Goal: Task Accomplishment & Management: Manage account settings

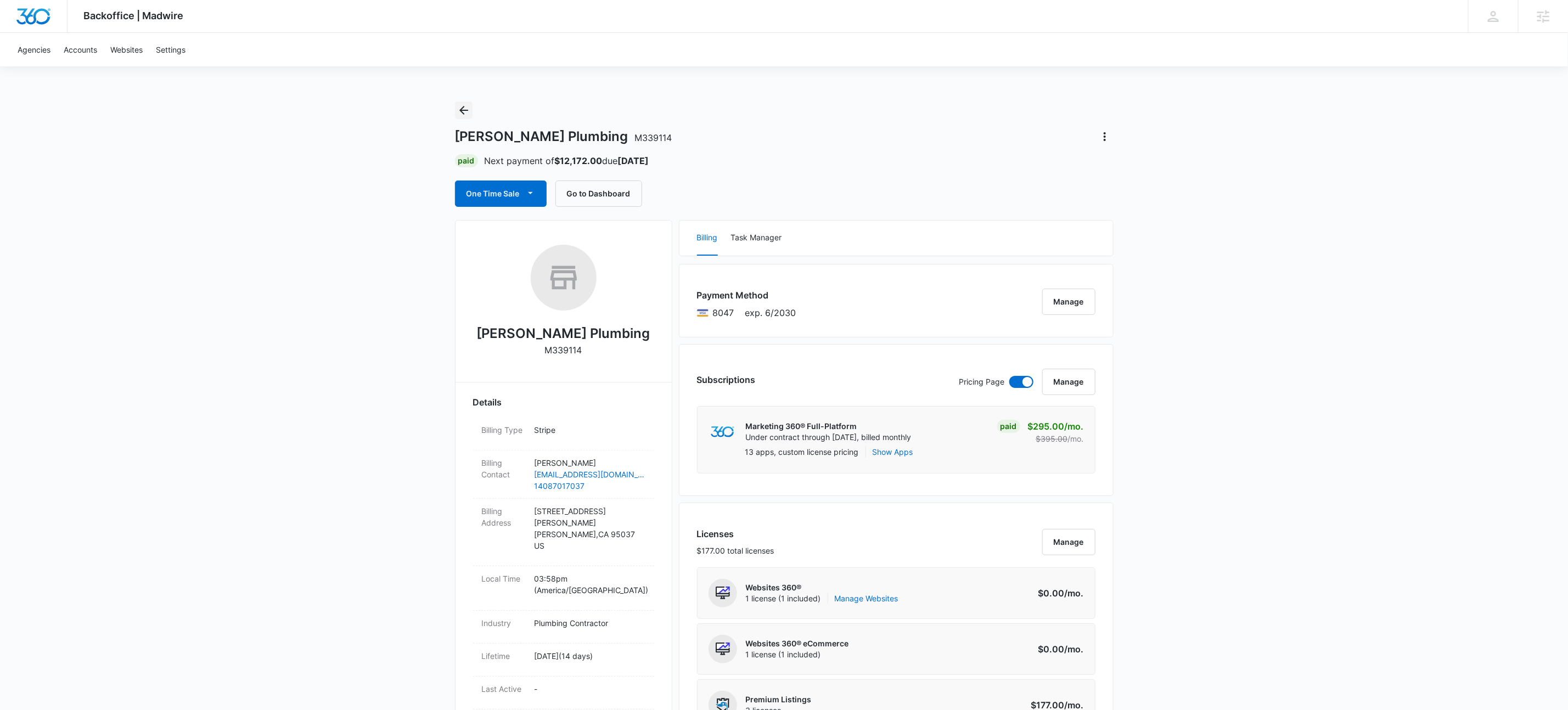
click at [464, 112] on icon "Back" at bounding box center [464, 110] width 13 height 13
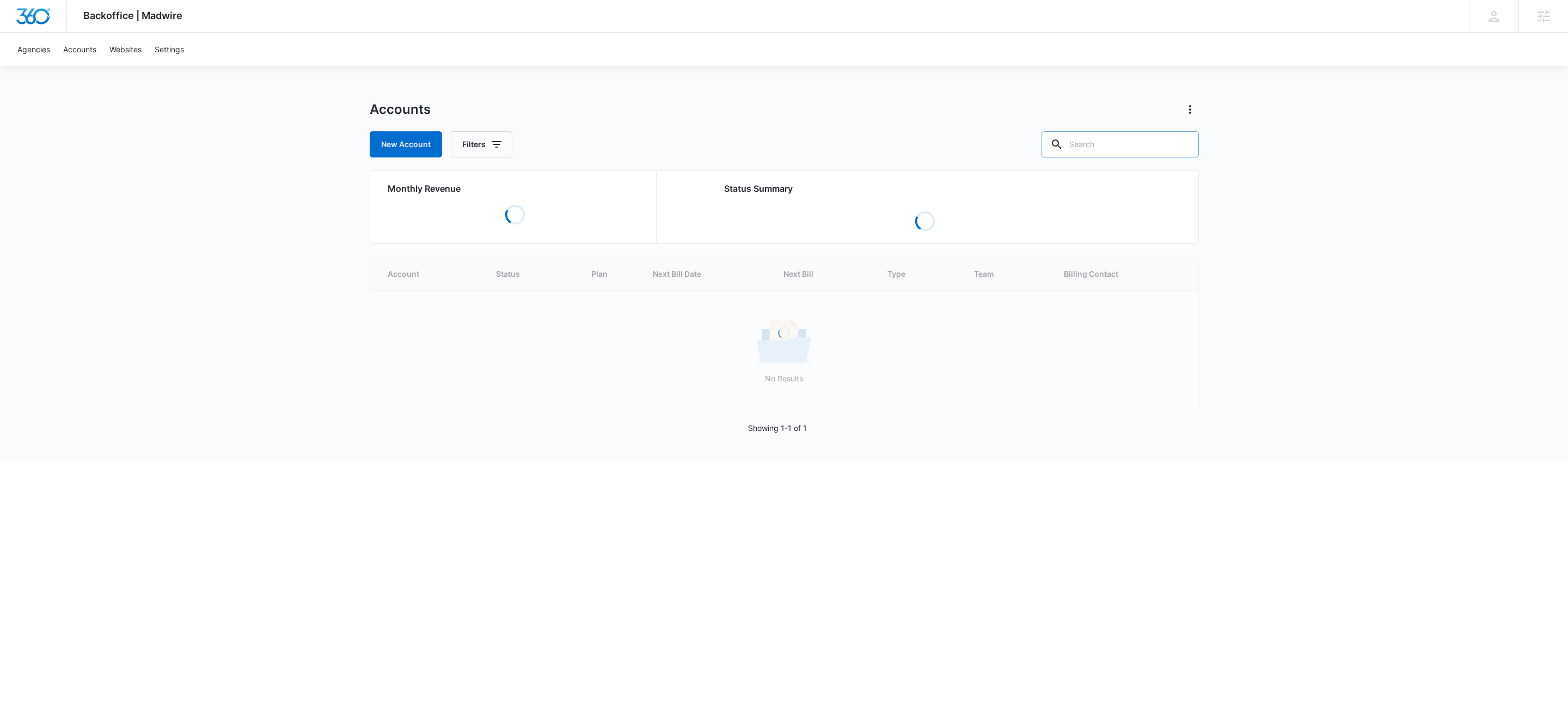
click at [1161, 152] on input "text" at bounding box center [1119, 145] width 157 height 26
type input "m336907"
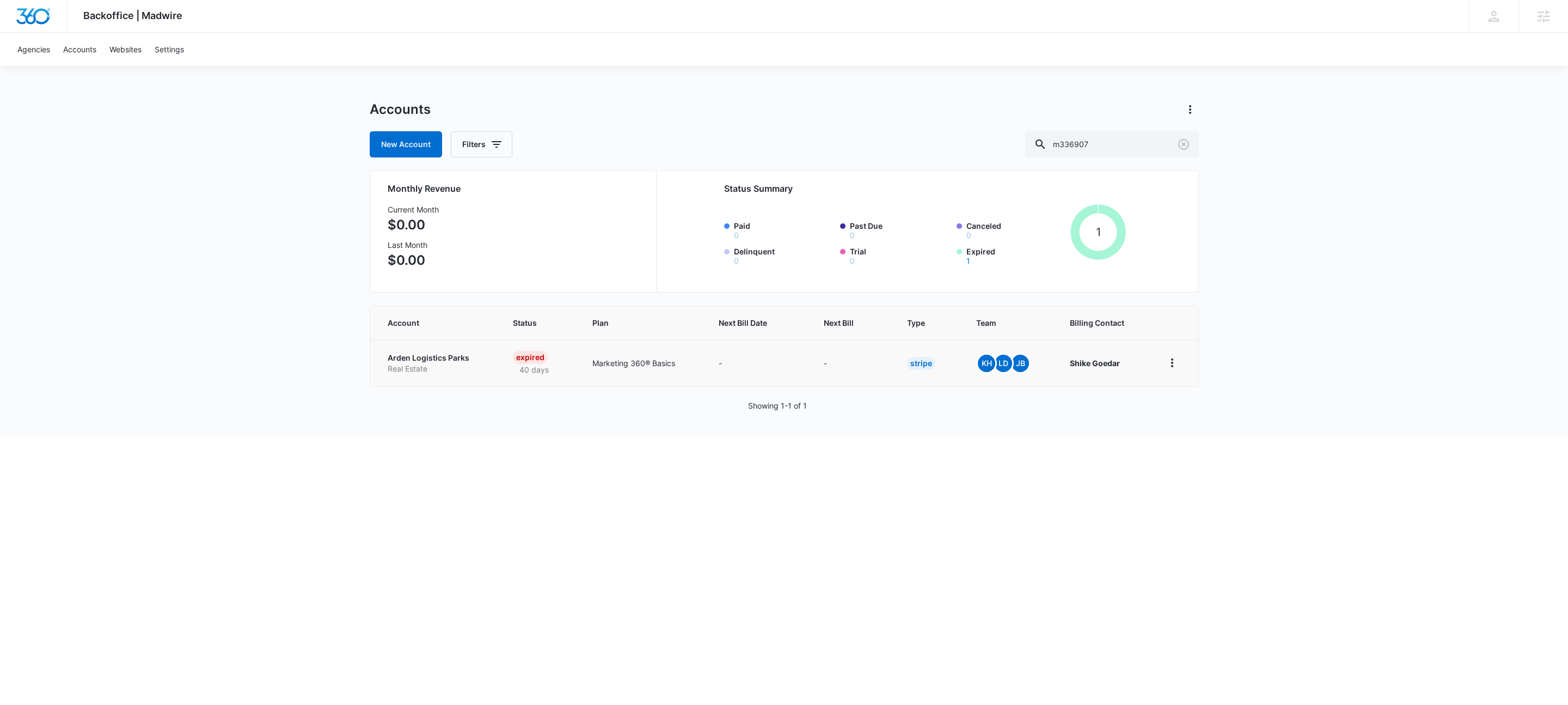
click at [414, 364] on p "Real Estate" at bounding box center [437, 368] width 99 height 10
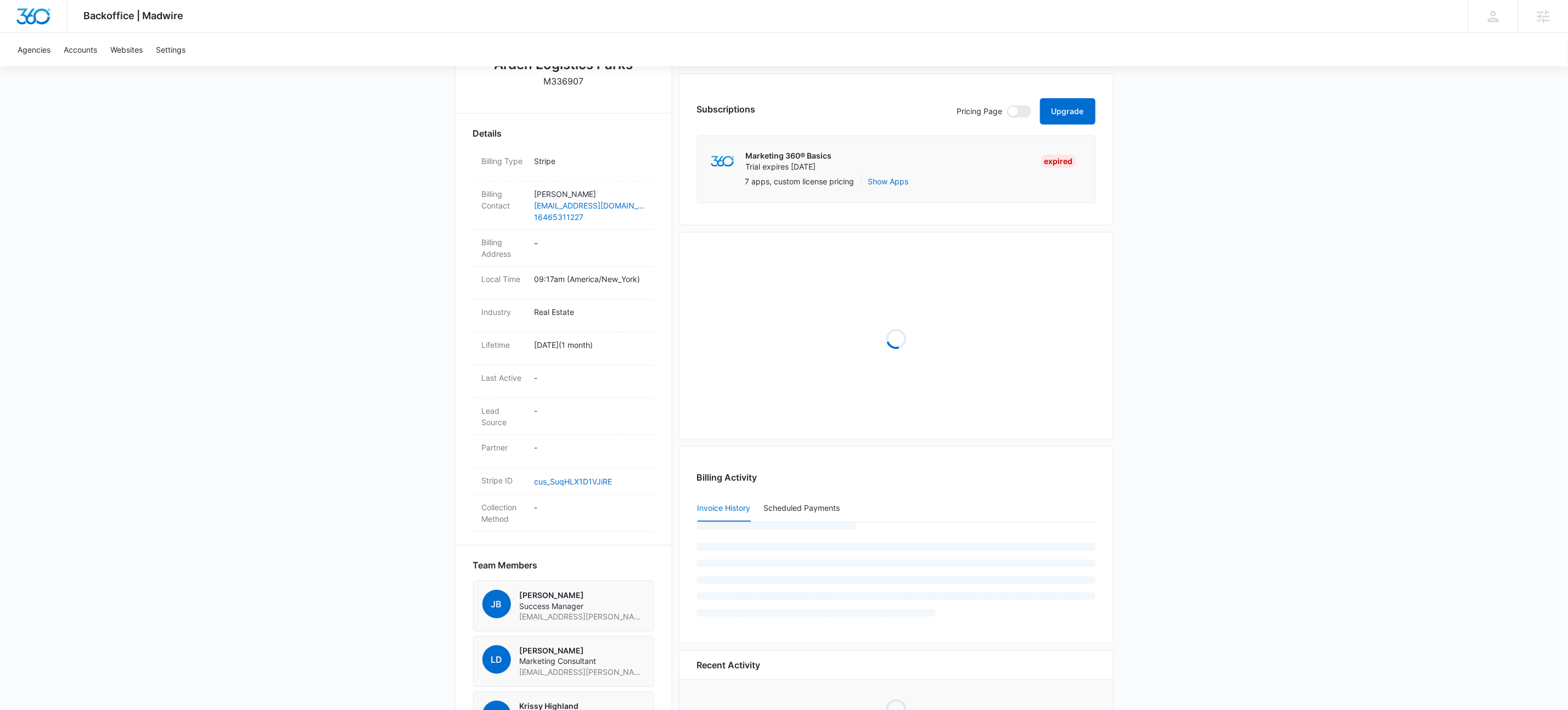
scroll to position [348, 0]
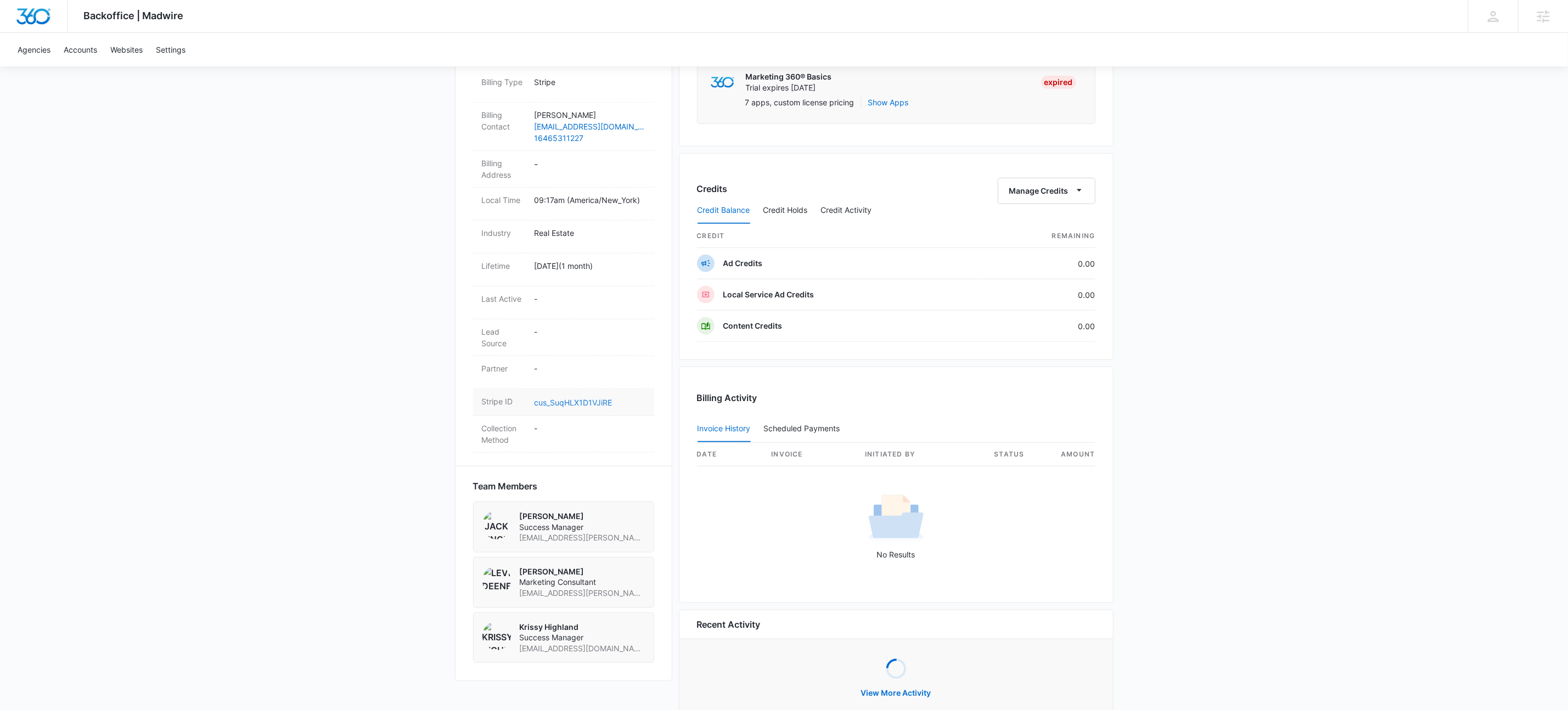
click at [576, 402] on link "cus_SuqHLX1D1VJiRE" at bounding box center [574, 402] width 78 height 9
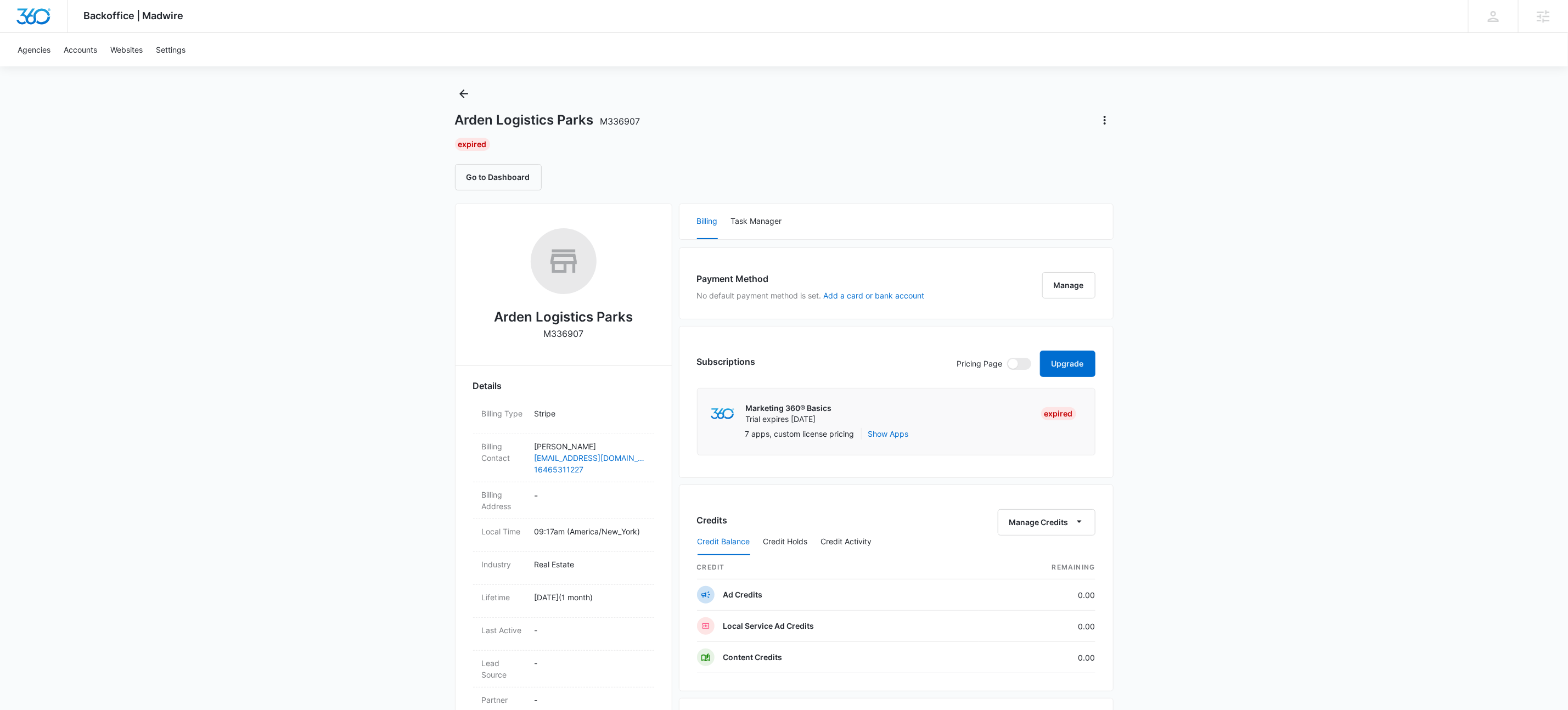
scroll to position [0, 0]
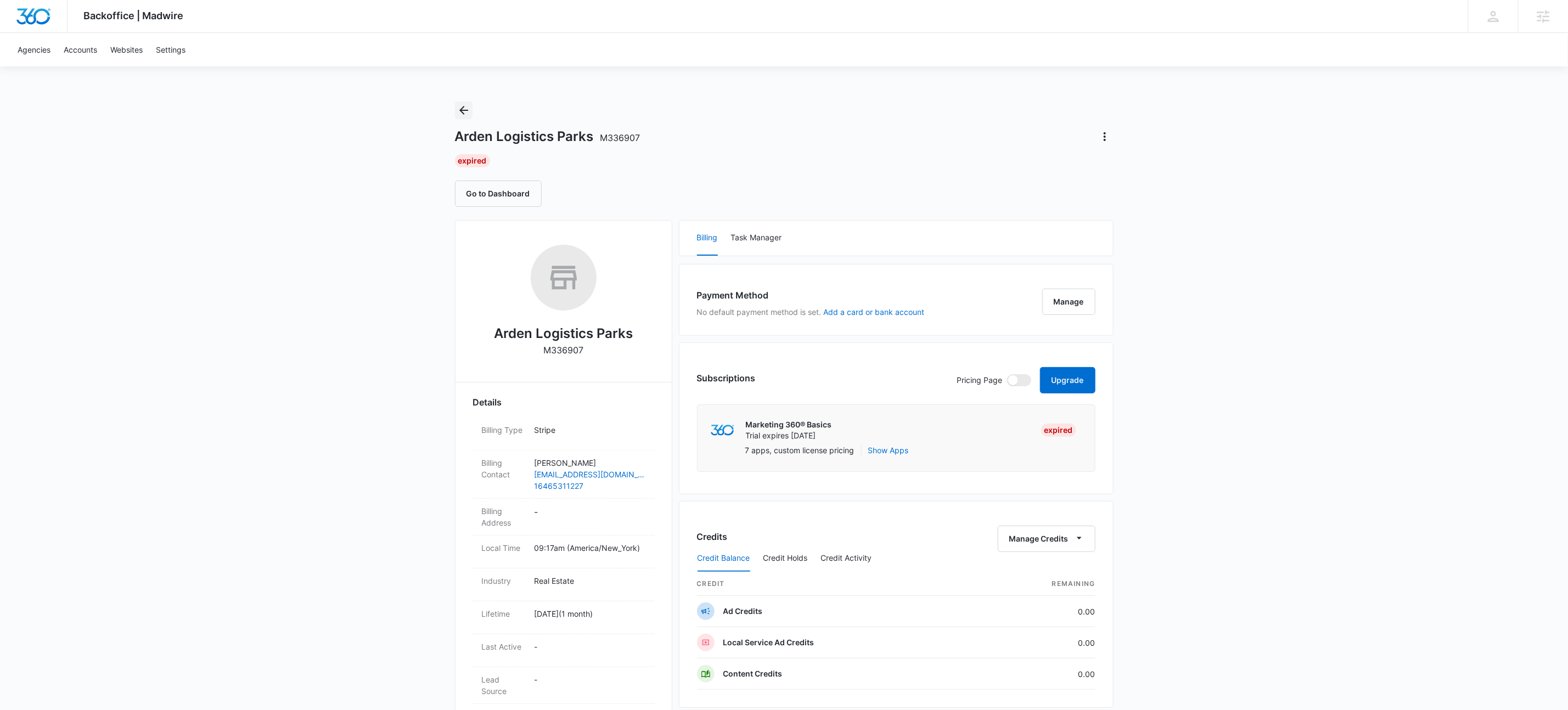
click at [463, 106] on icon "Back" at bounding box center [464, 110] width 13 height 13
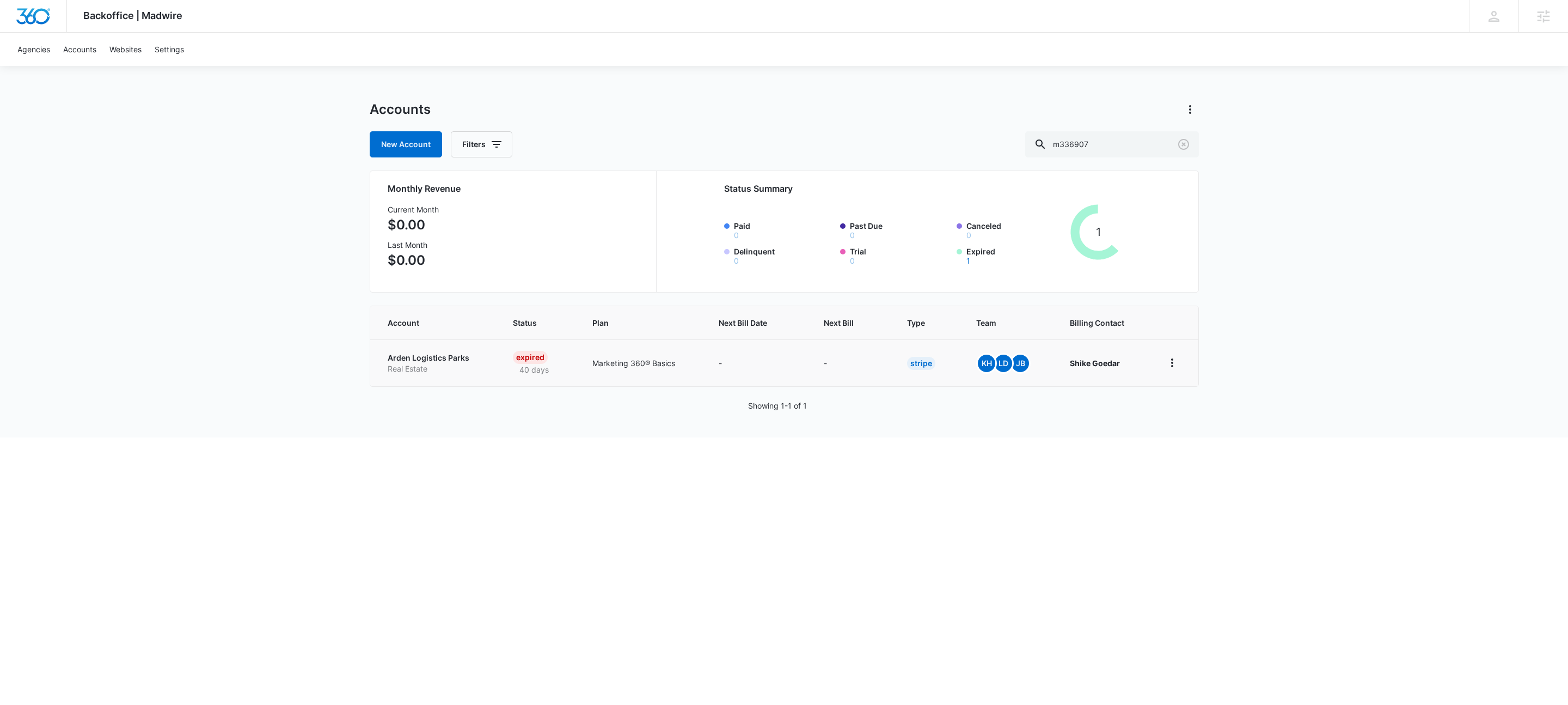
click at [386, 361] on td "Arden Logistics Parks Real Estate" at bounding box center [435, 363] width 130 height 47
click at [410, 361] on p "Arden Logistics Parks" at bounding box center [437, 357] width 99 height 10
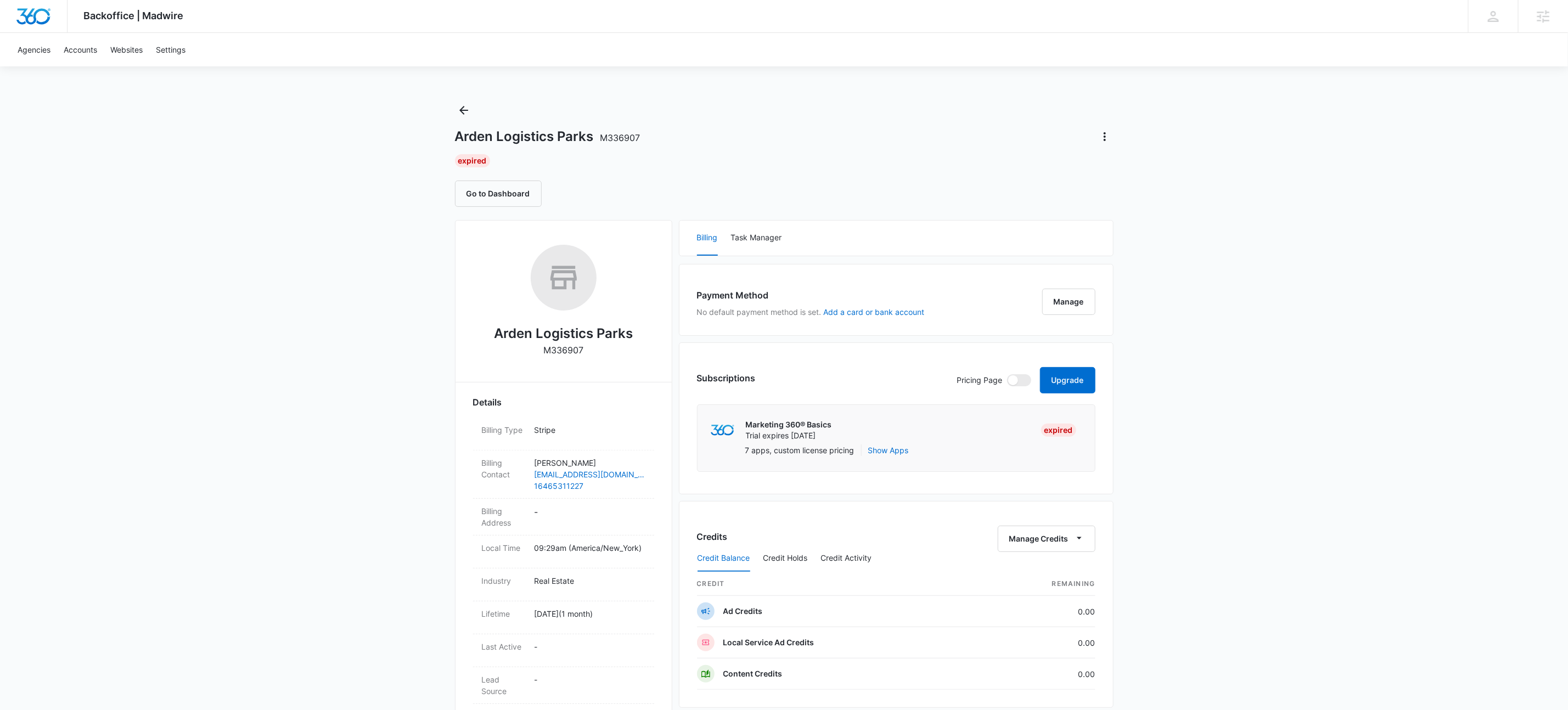
scroll to position [385, 0]
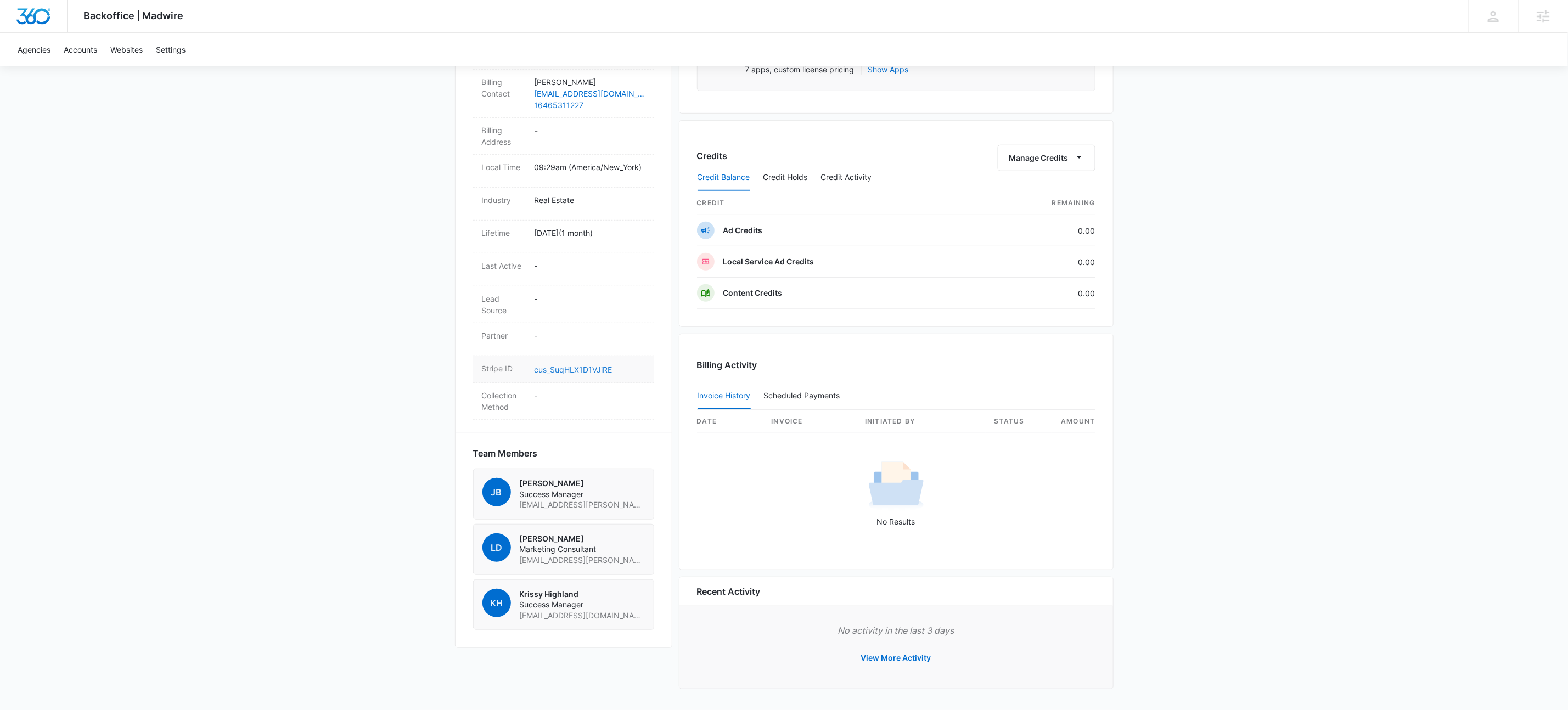
click at [576, 368] on link "cus_SuqHLX1D1VJiRE" at bounding box center [574, 369] width 78 height 9
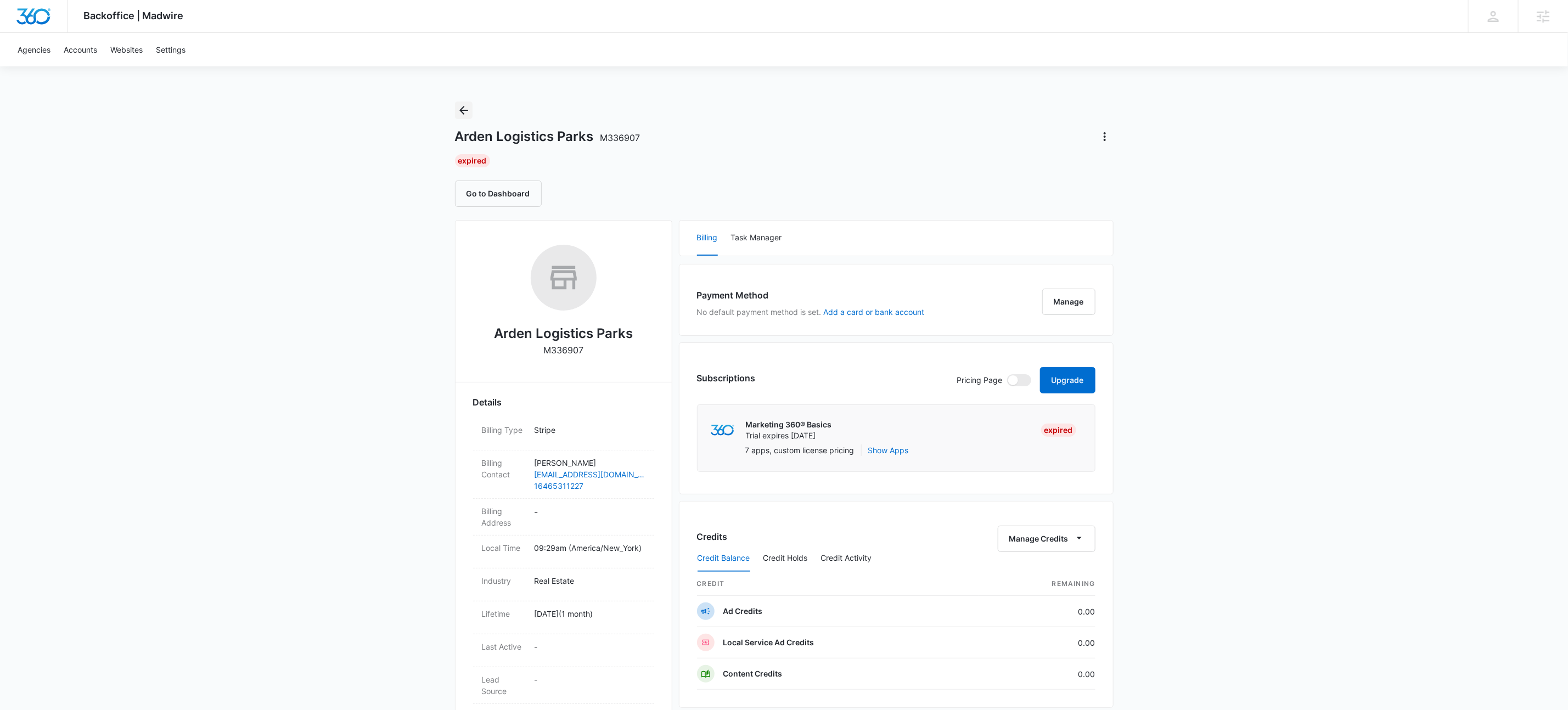
click at [458, 110] on icon "Back" at bounding box center [464, 110] width 13 height 13
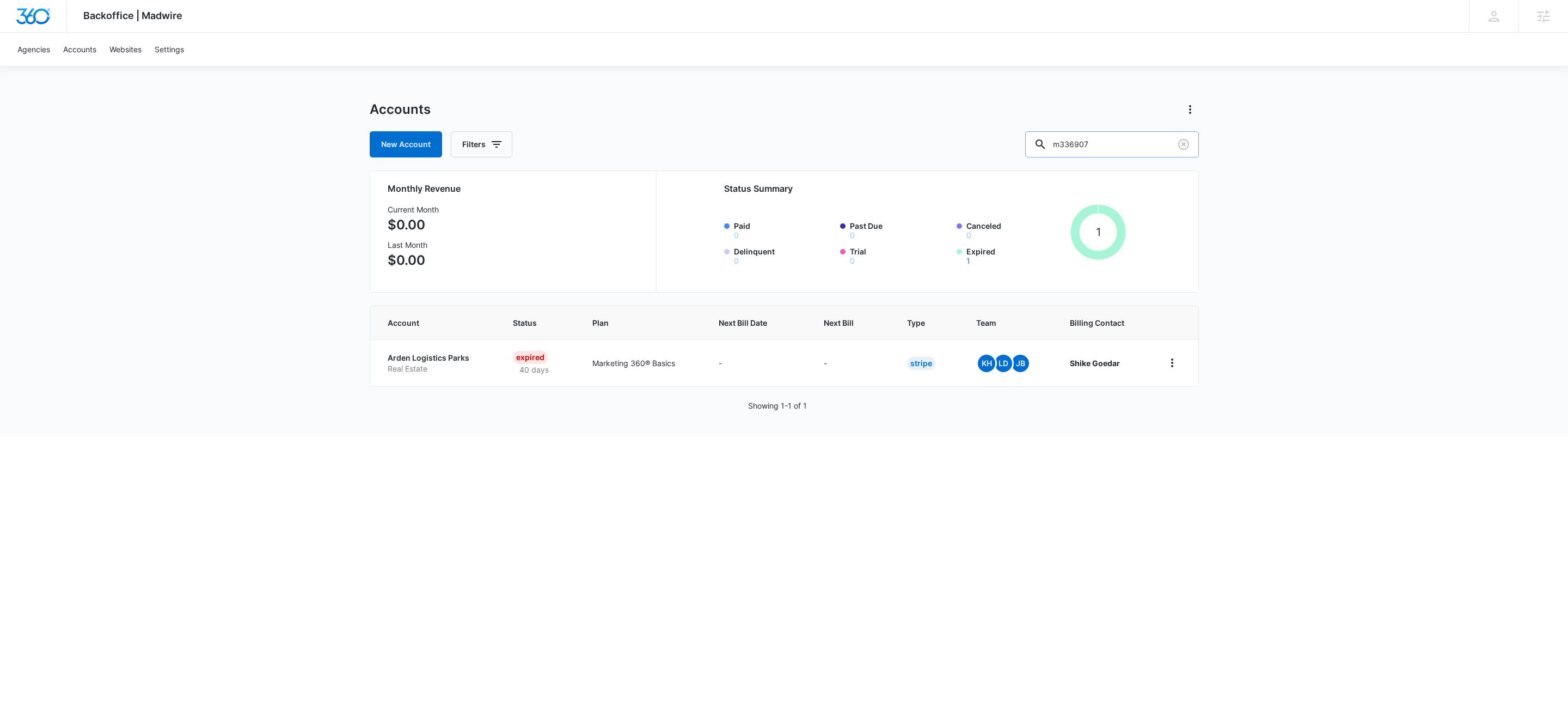
click at [1098, 141] on input "m336907" at bounding box center [1111, 145] width 174 height 26
click at [1112, 145] on input "m336907" at bounding box center [1111, 145] width 174 height 26
paste input "M311750"
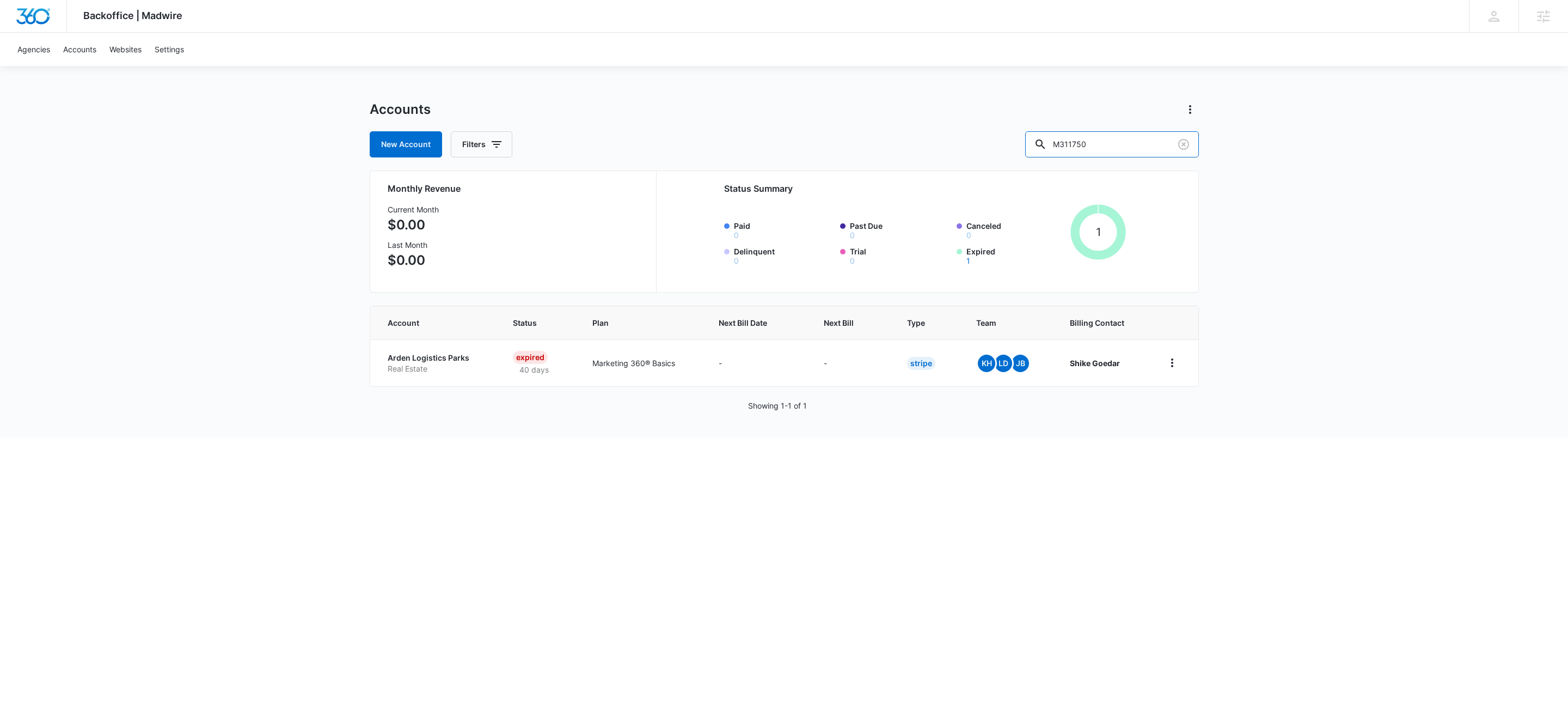
type input "M311750"
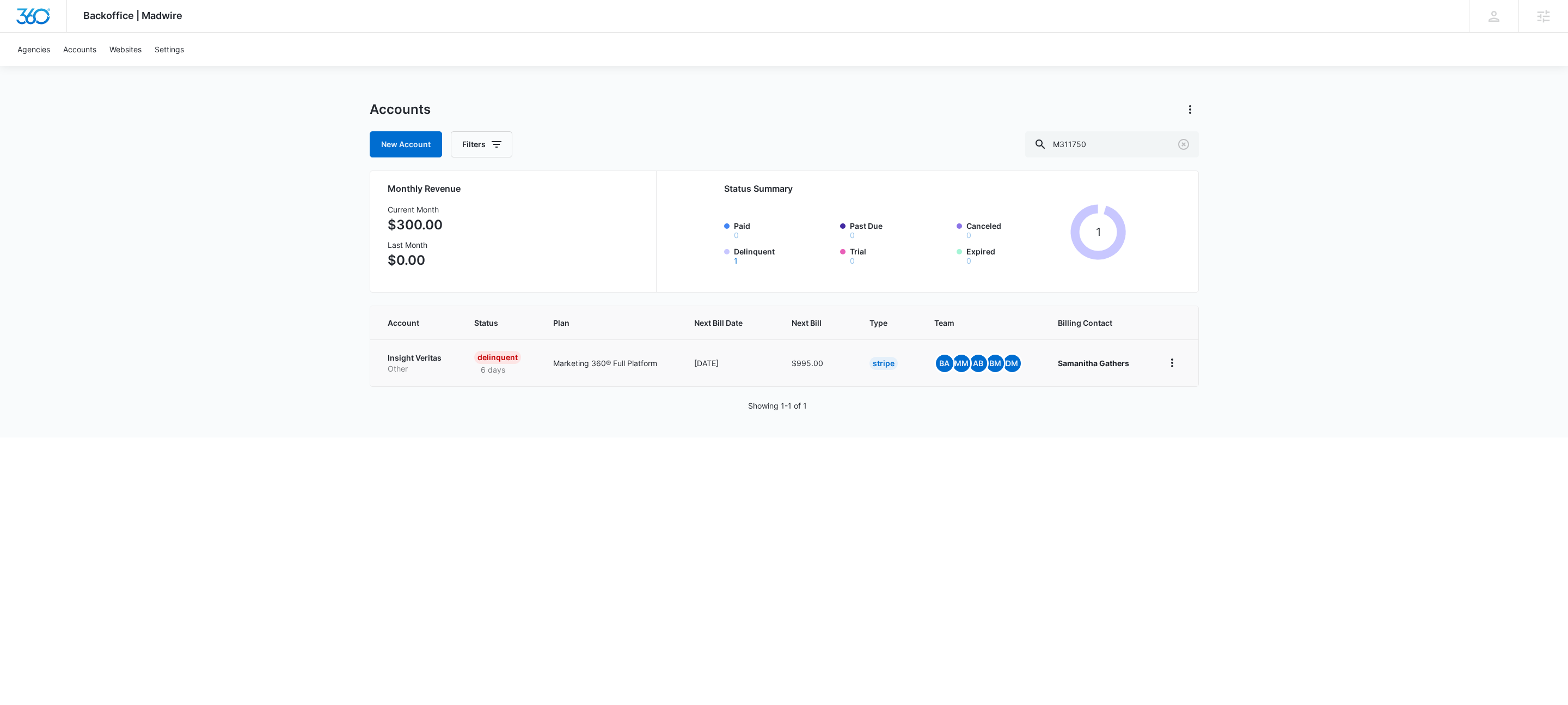
click at [418, 355] on p "Insight Veritas" at bounding box center [418, 357] width 61 height 10
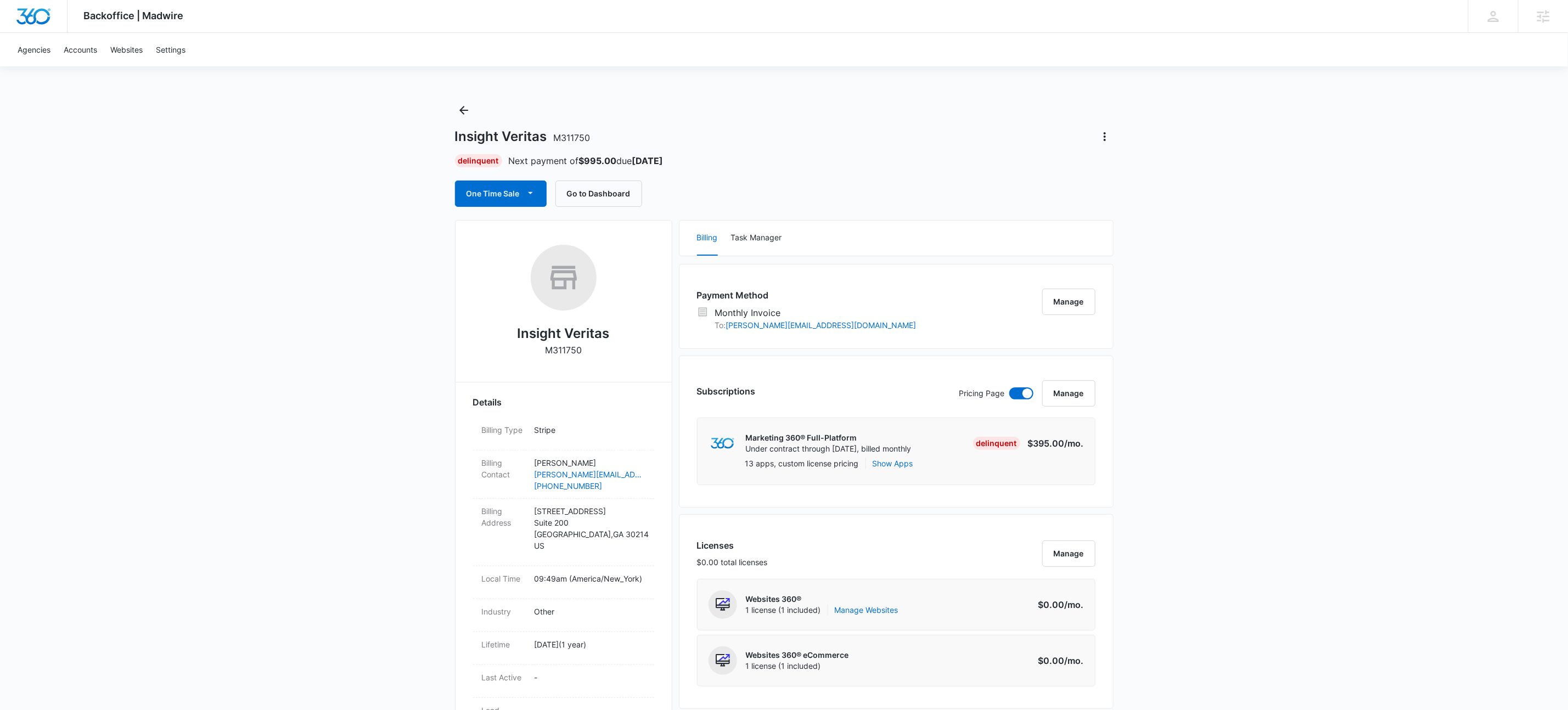
click at [932, 136] on div "Insight Veritas M311750" at bounding box center [784, 137] width 658 height 18
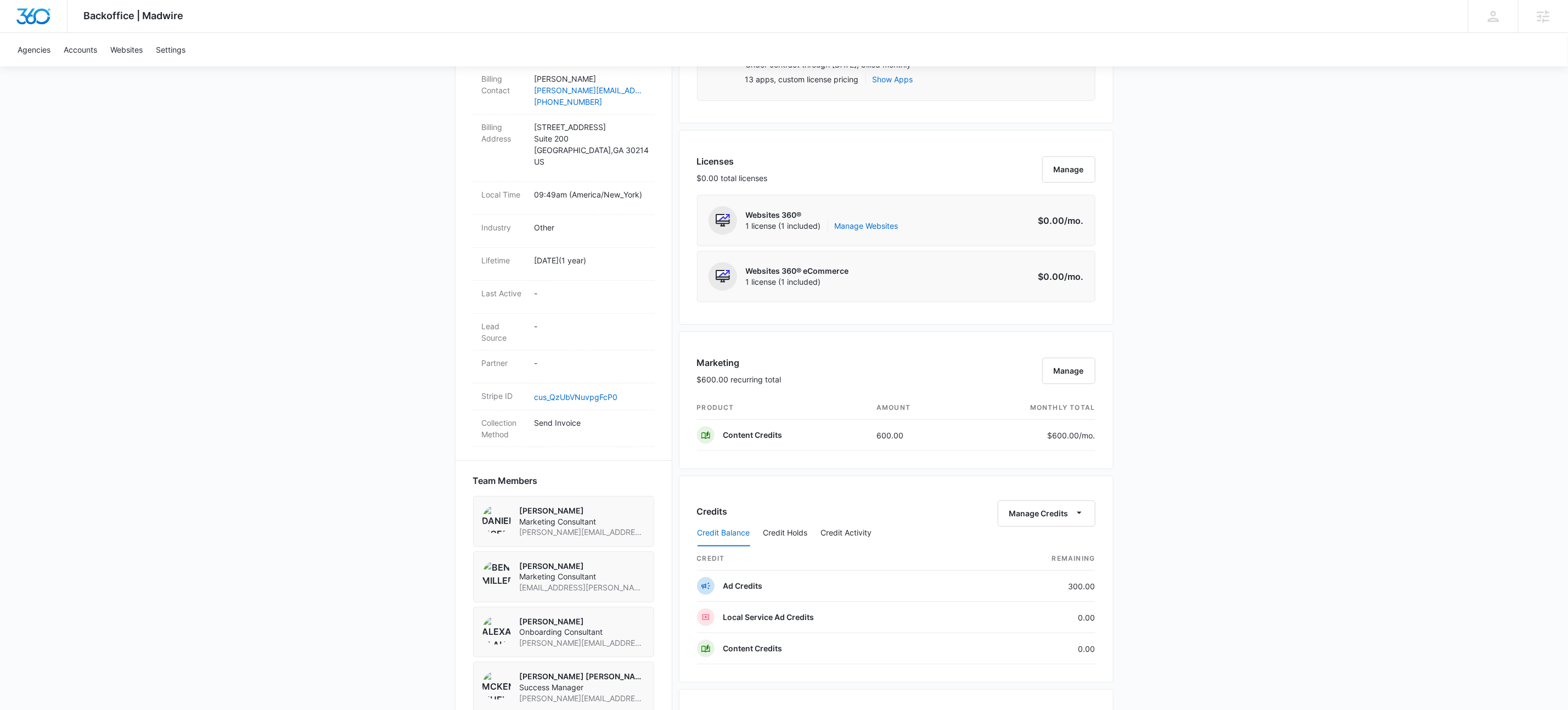
scroll to position [805, 0]
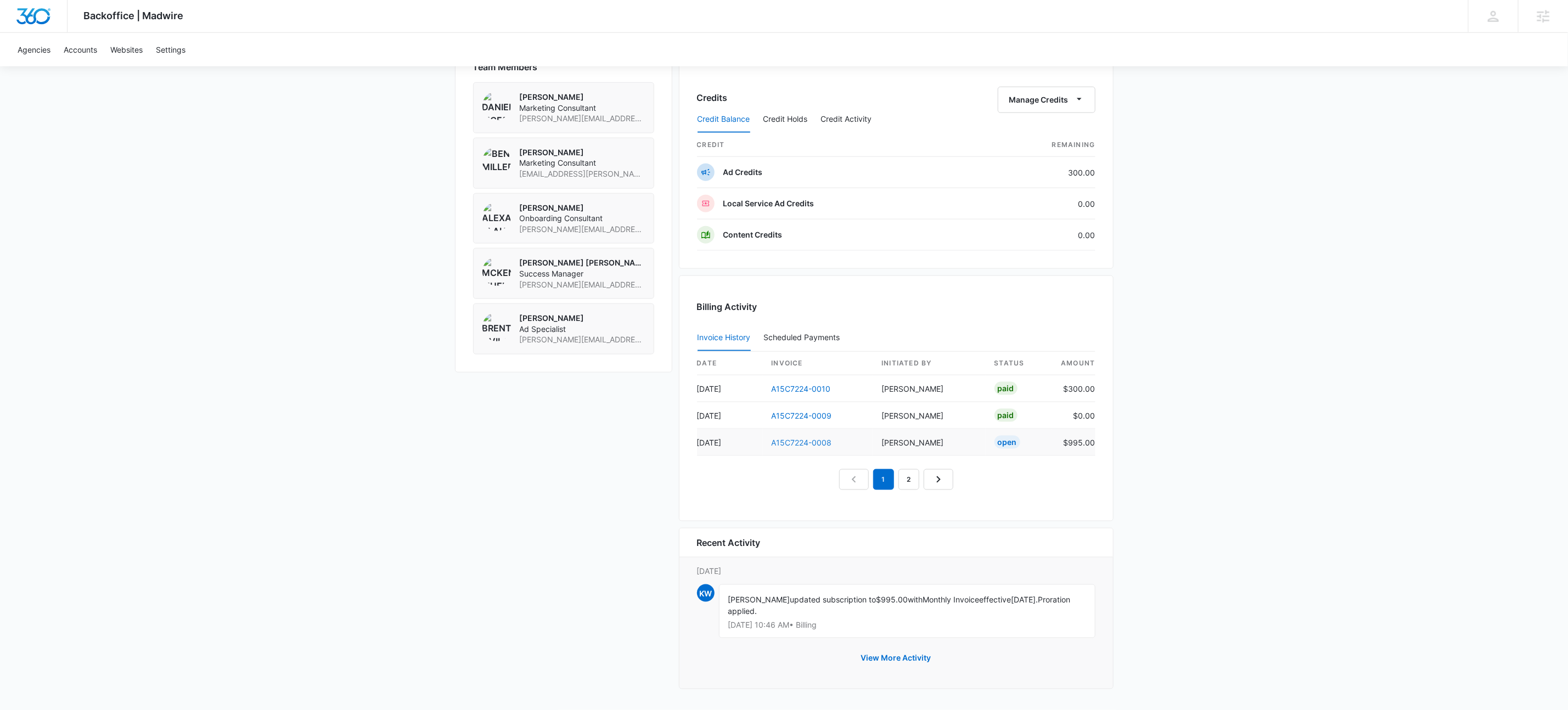
click at [801, 444] on link "A15C7224-0008" at bounding box center [801, 442] width 60 height 9
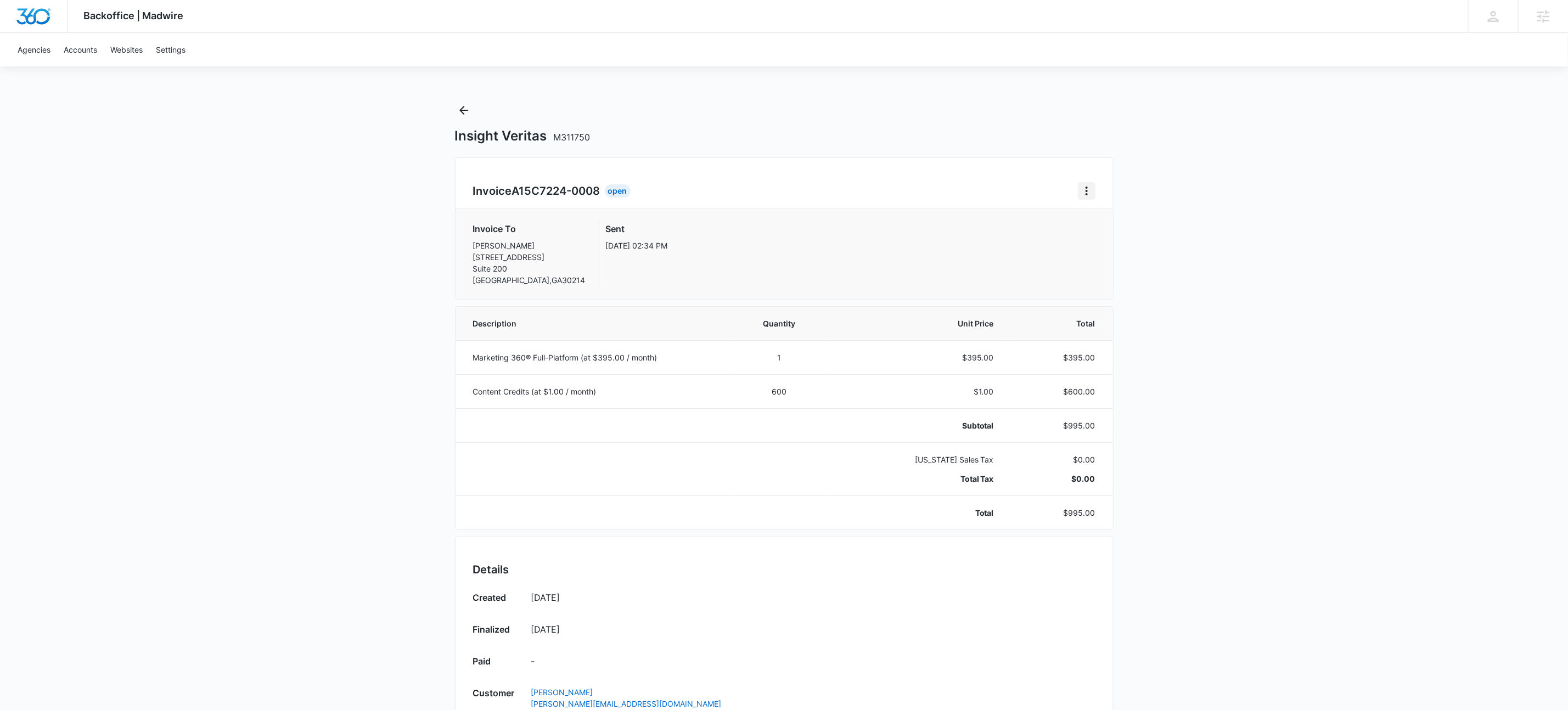
click at [1090, 188] on icon "Home" at bounding box center [1086, 191] width 13 height 13
click at [1106, 240] on div "Retry Payment" at bounding box center [1124, 237] width 63 height 7
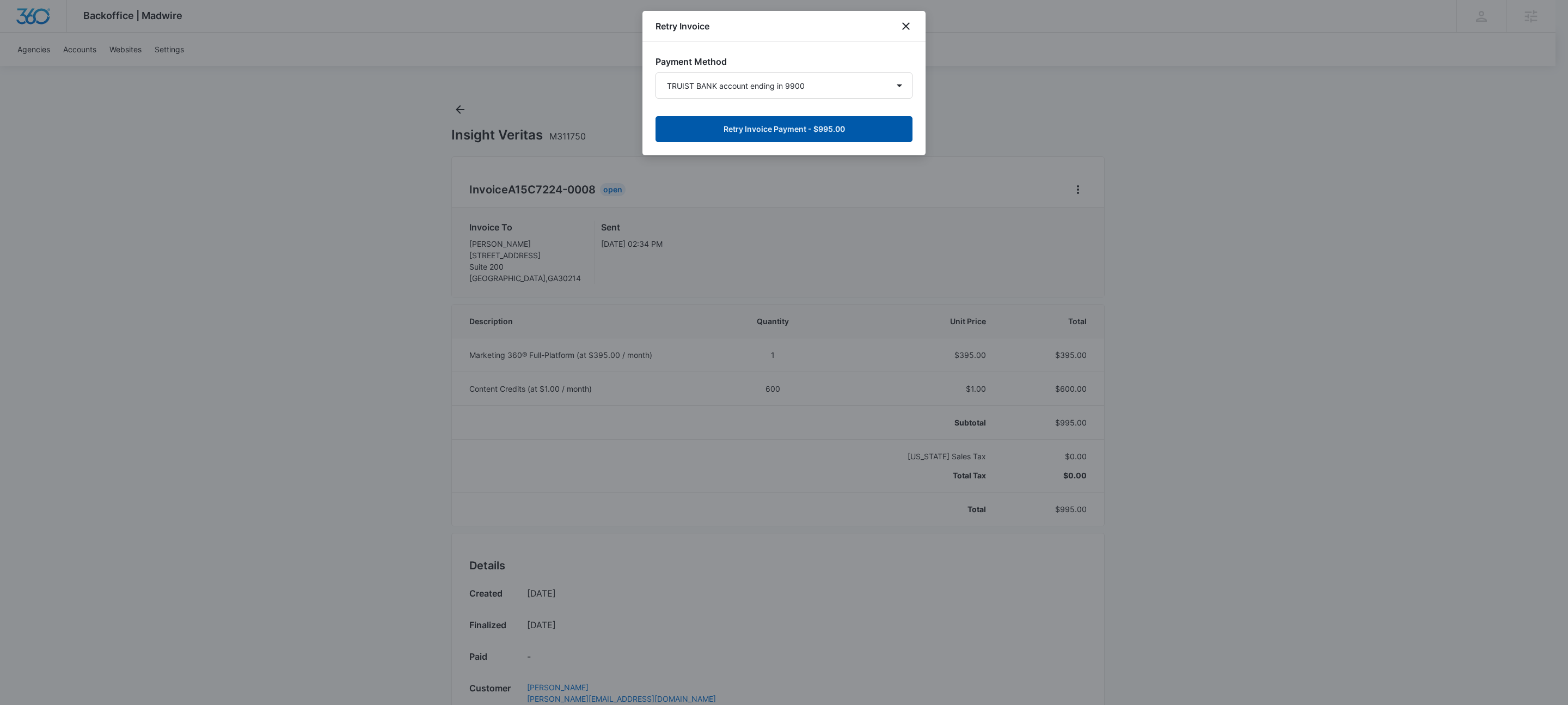
click at [854, 135] on button "Retry Invoice Payment - $995.00" at bounding box center [784, 129] width 257 height 26
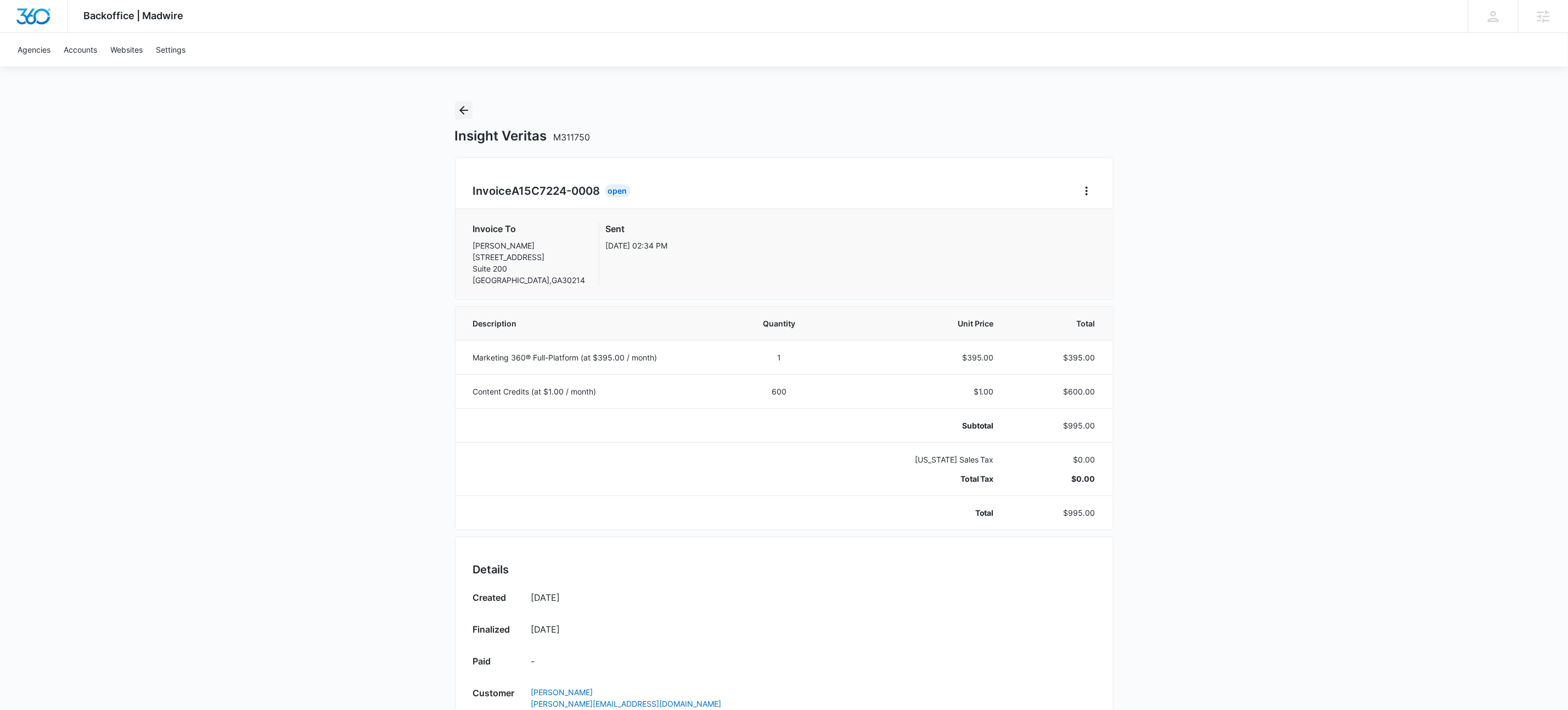
click at [462, 110] on icon "Back" at bounding box center [464, 110] width 9 height 9
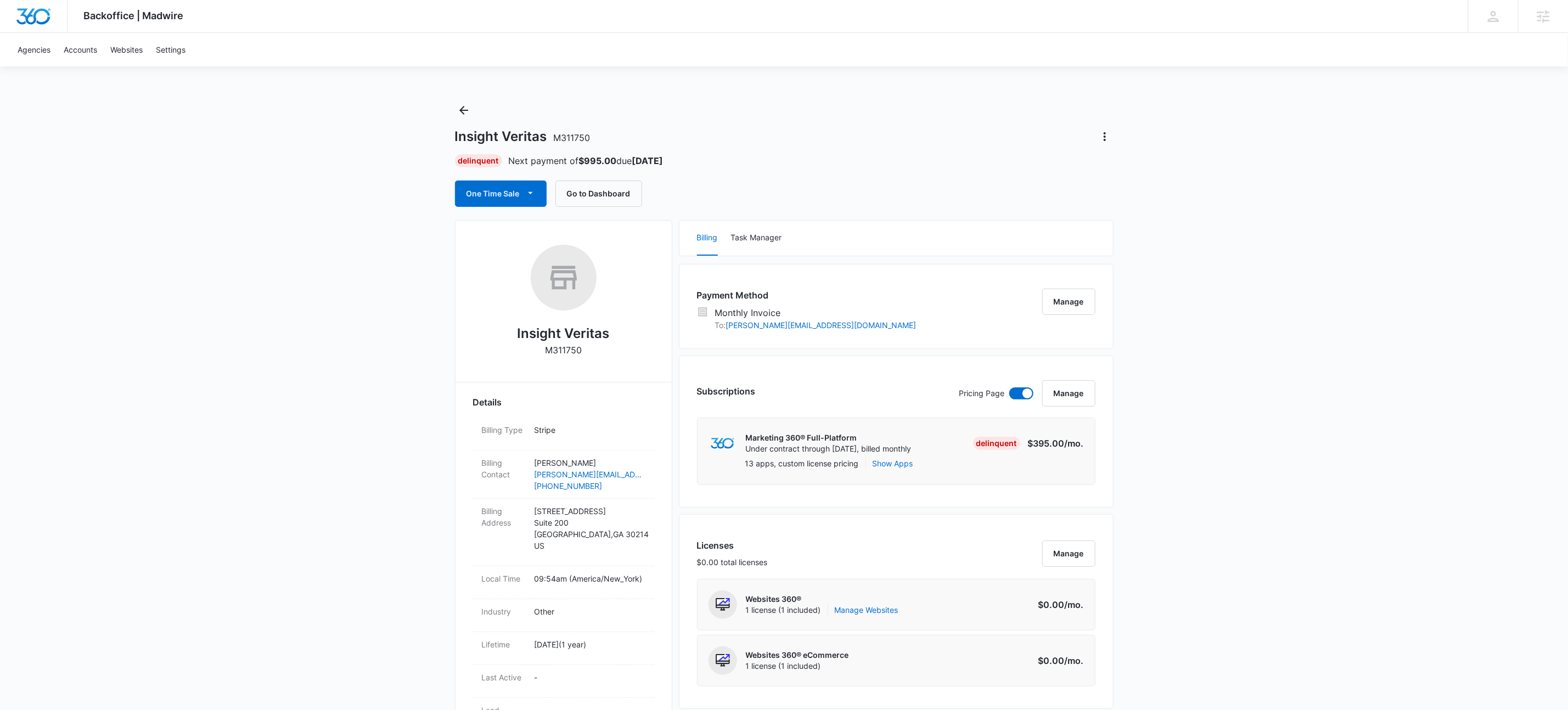
click at [475, 107] on div "Insight Veritas M311750 Delinquent Next payment of $995.00 due Oct 15 One Time …" at bounding box center [784, 155] width 658 height 106
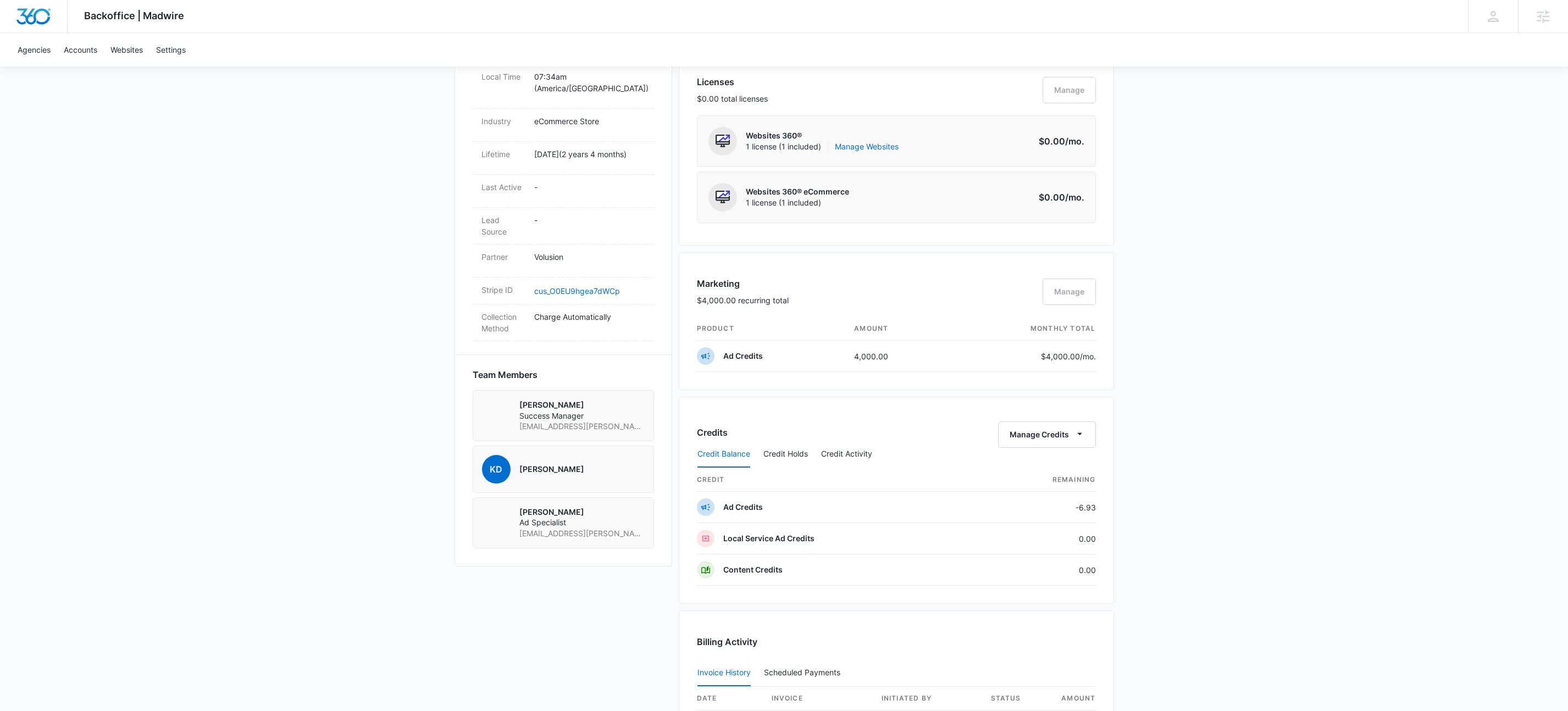
scroll to position [644, 0]
